Goal: Navigation & Orientation: Understand site structure

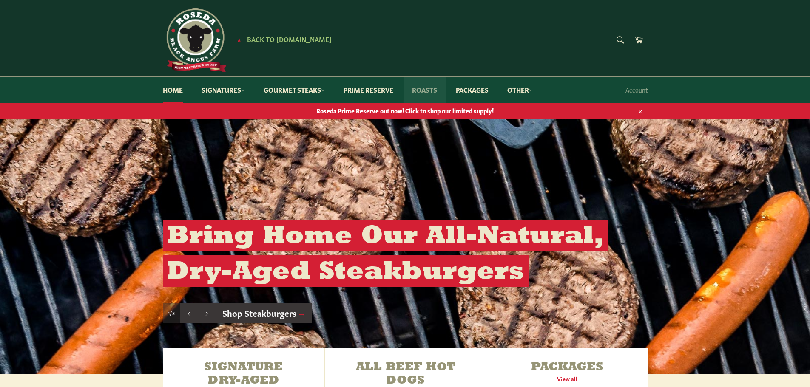
click at [421, 86] on link "Roasts" at bounding box center [424, 90] width 42 height 26
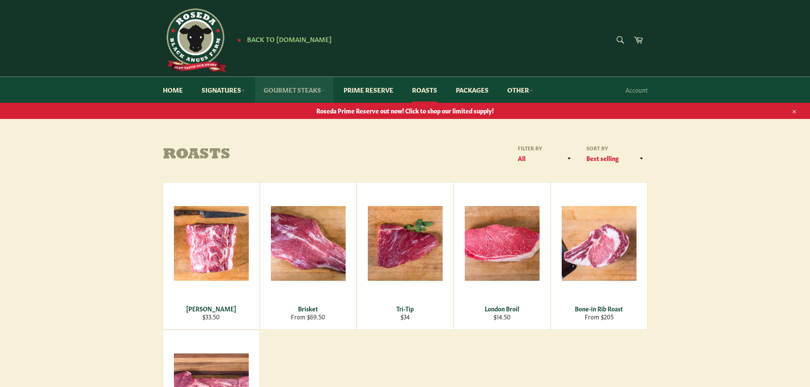
click at [286, 91] on link "Gourmet Steaks" at bounding box center [294, 90] width 78 height 26
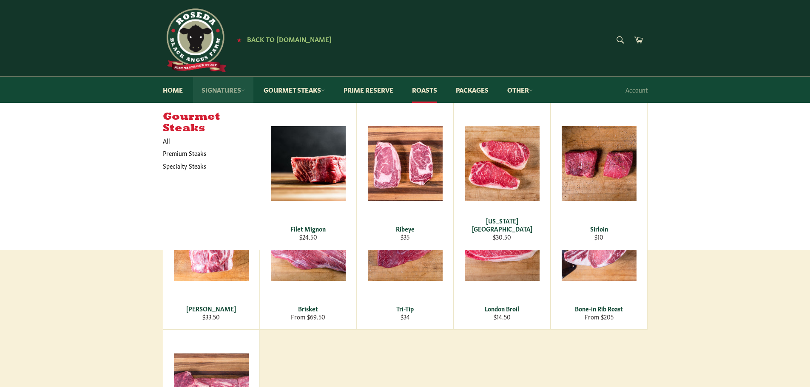
click at [220, 91] on link "Signatures" at bounding box center [223, 90] width 60 height 26
